Goal: Transaction & Acquisition: Purchase product/service

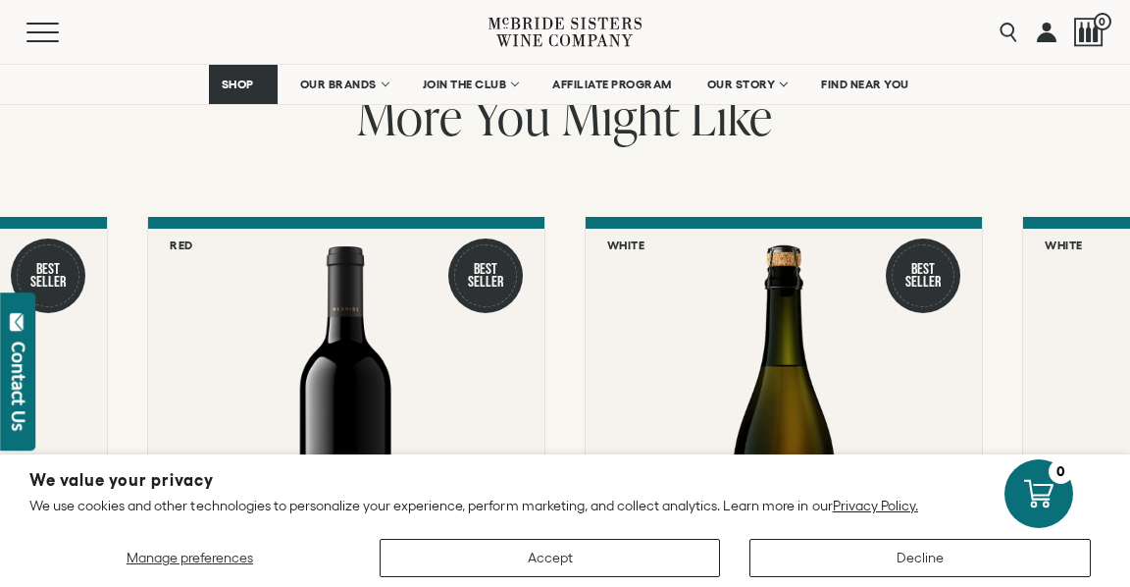
scroll to position [2419, 0]
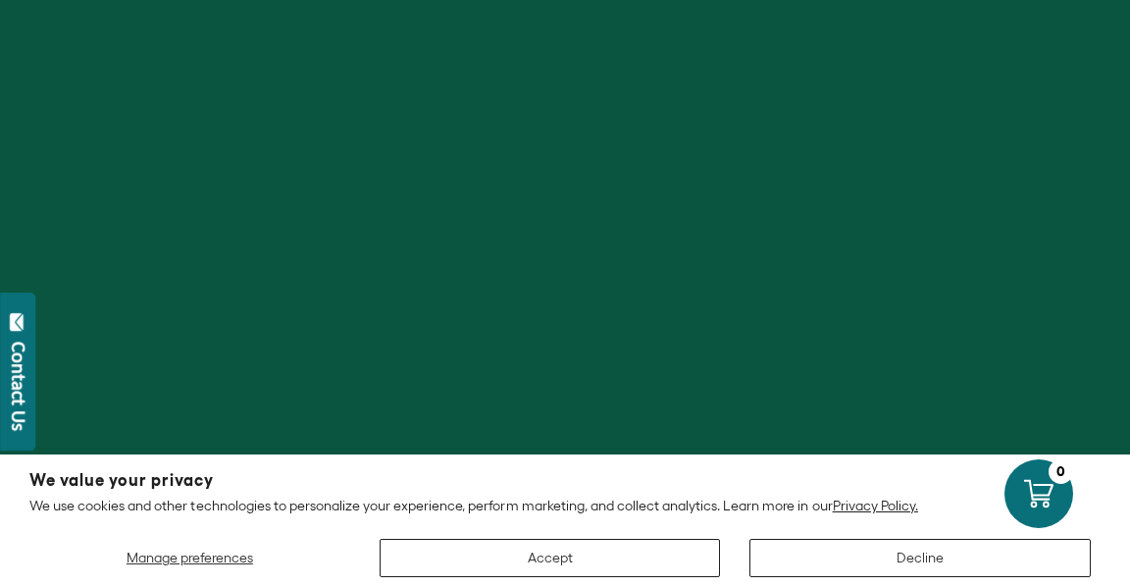
drag, startPoint x: 227, startPoint y: 301, endPoint x: 859, endPoint y: 442, distance: 648.2
click at [258, 188] on div at bounding box center [565, 293] width 1130 height 587
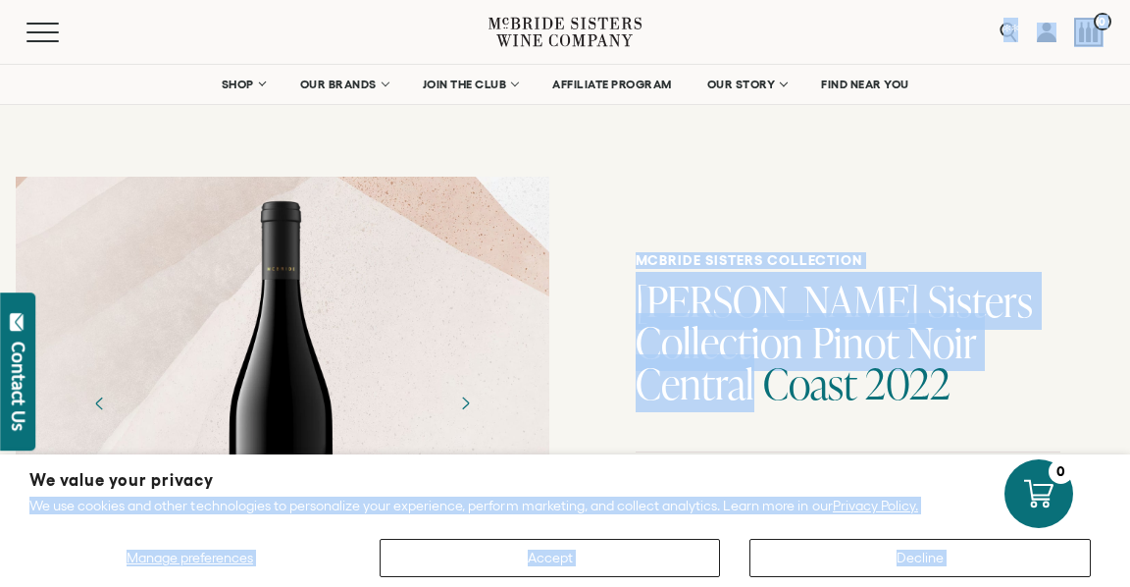
drag, startPoint x: 1095, startPoint y: 337, endPoint x: 1090, endPoint y: 429, distance: 92.4
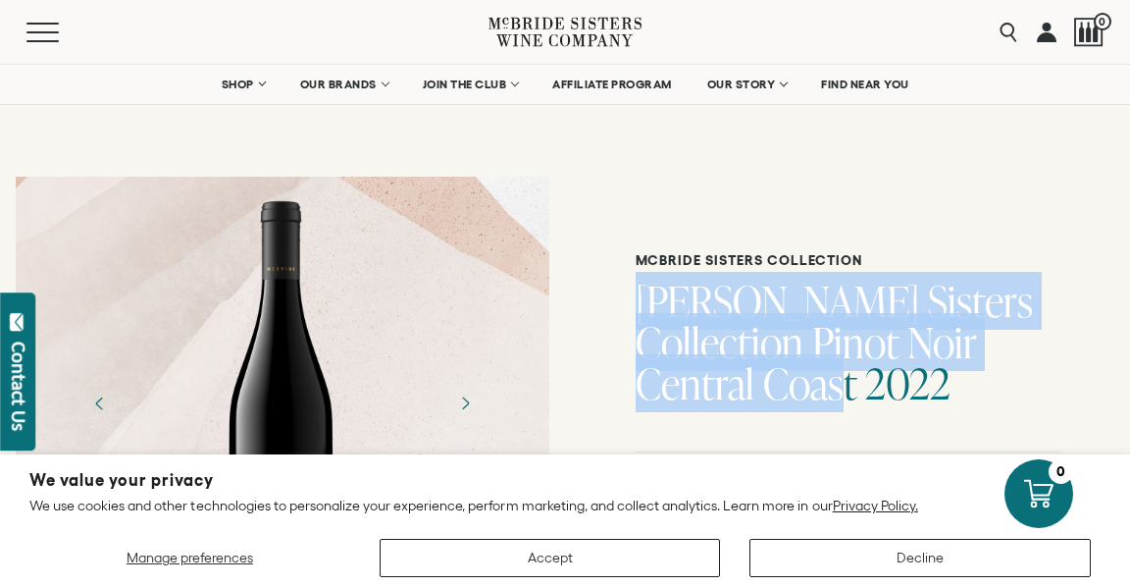
drag, startPoint x: 1086, startPoint y: 426, endPoint x: 1083, endPoint y: 254, distance: 171.7
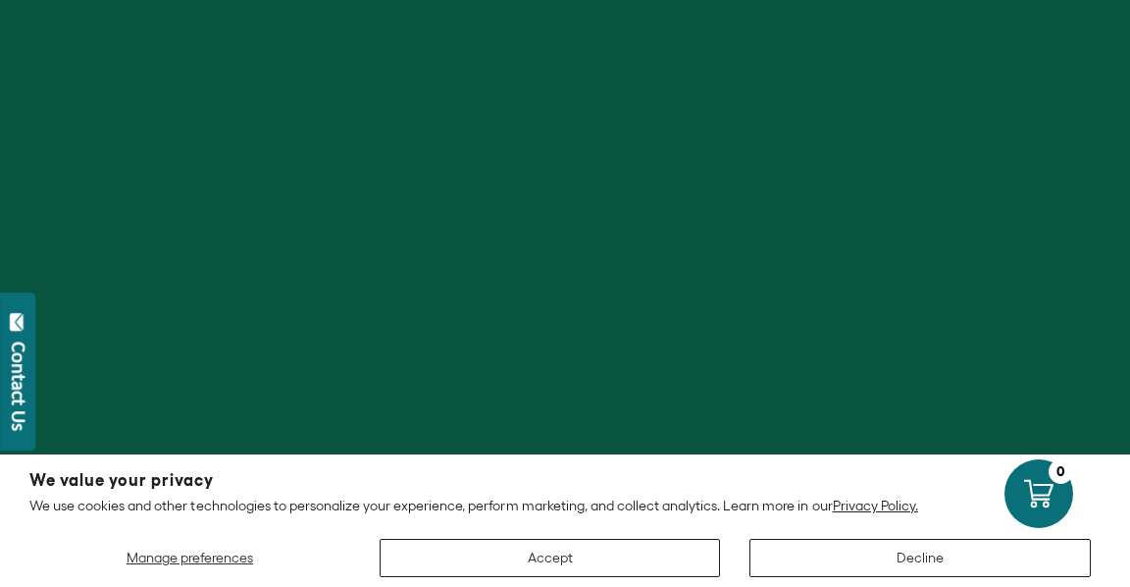
scroll to position [2553, 0]
